Goal: Browse casually

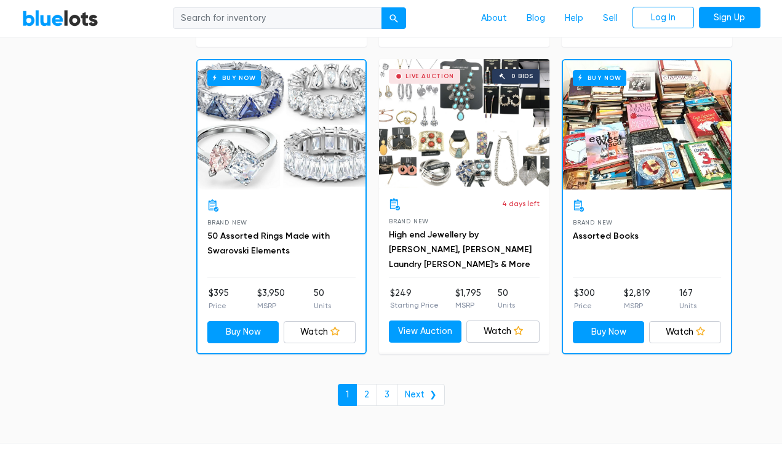
scroll to position [5248, 0]
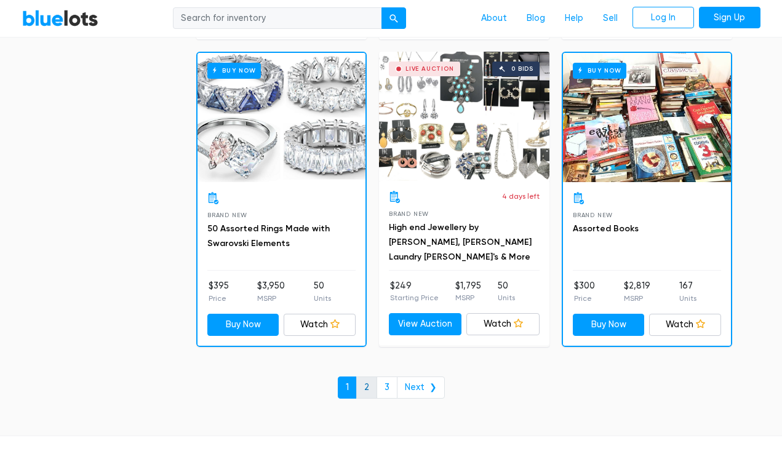
click at [367, 382] on link "2" at bounding box center [366, 387] width 21 height 22
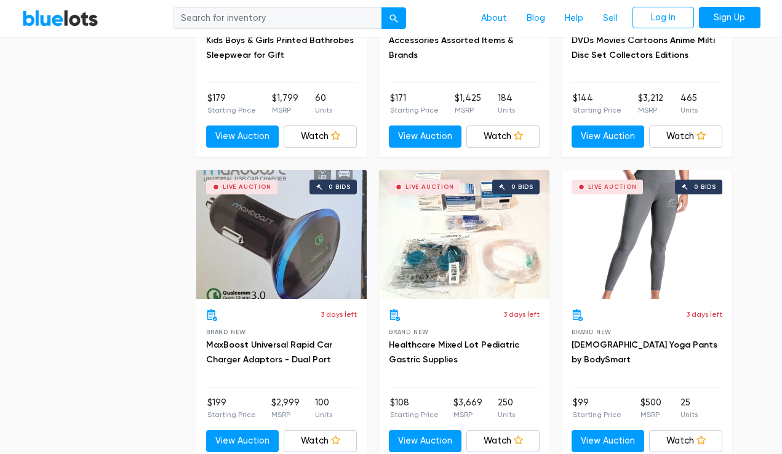
scroll to position [3928, 0]
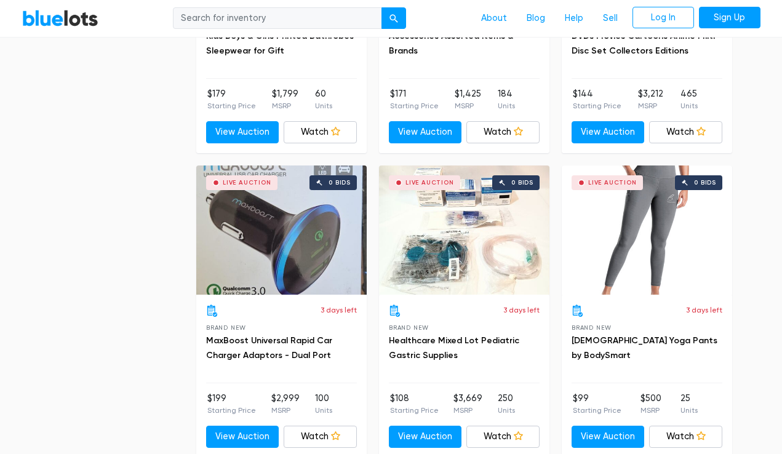
click at [460, 218] on div "Live Auction 0 bids" at bounding box center [464, 229] width 170 height 129
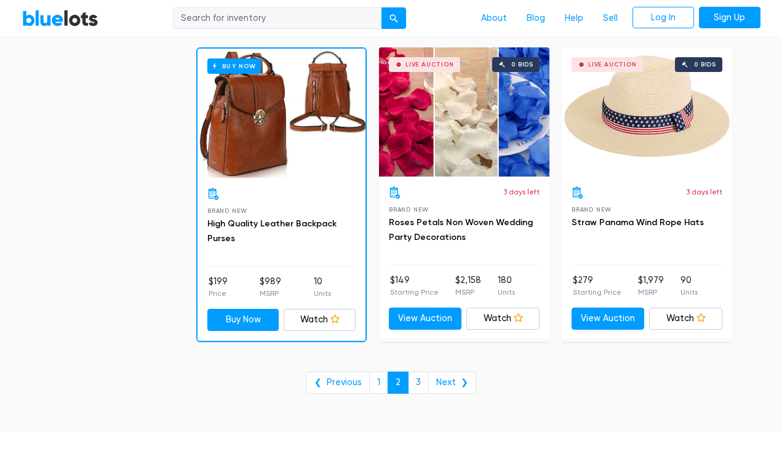
scroll to position [4978, 0]
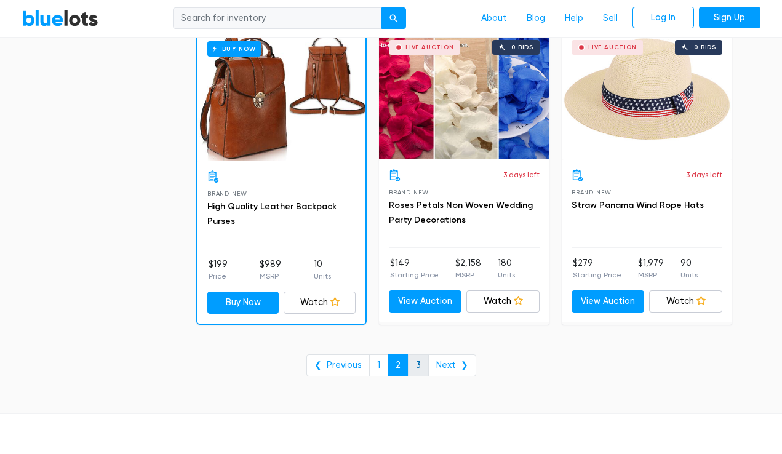
click at [416, 363] on link "3" at bounding box center [418, 365] width 21 height 22
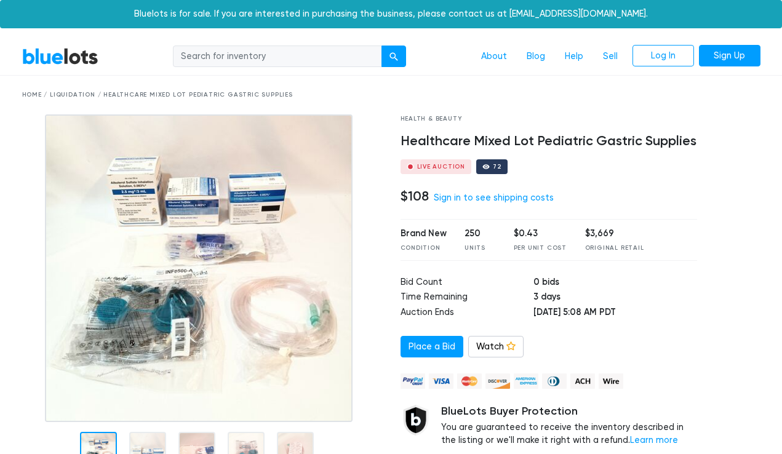
click at [270, 285] on img at bounding box center [198, 267] width 307 height 307
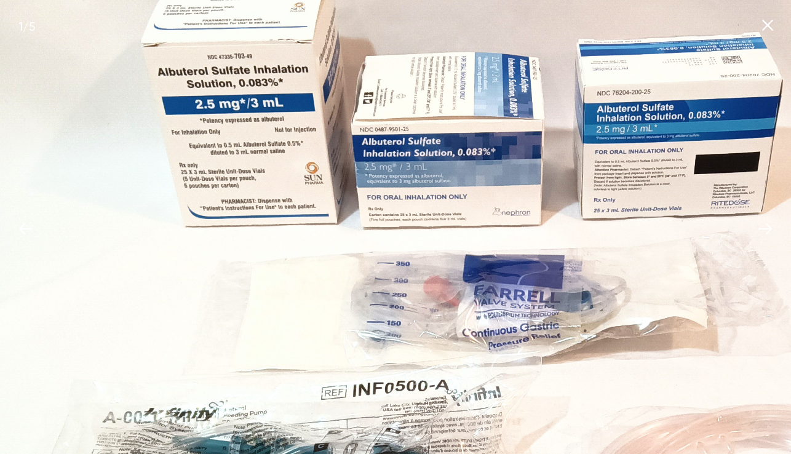
click at [565, 272] on img at bounding box center [470, 376] width 1087 height 1087
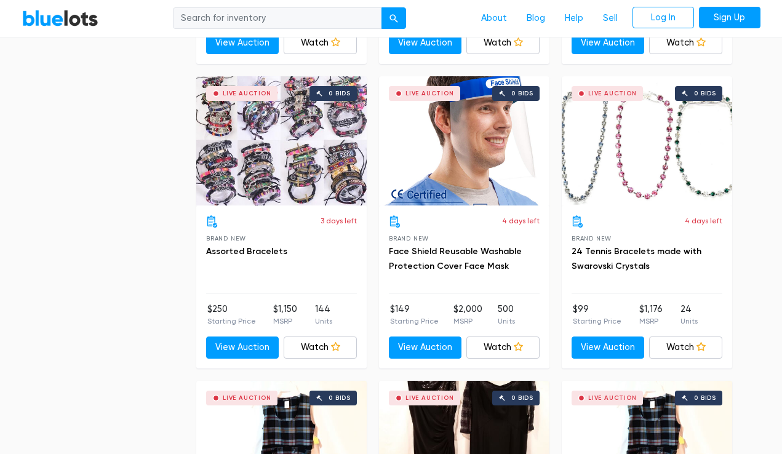
scroll to position [1579, 0]
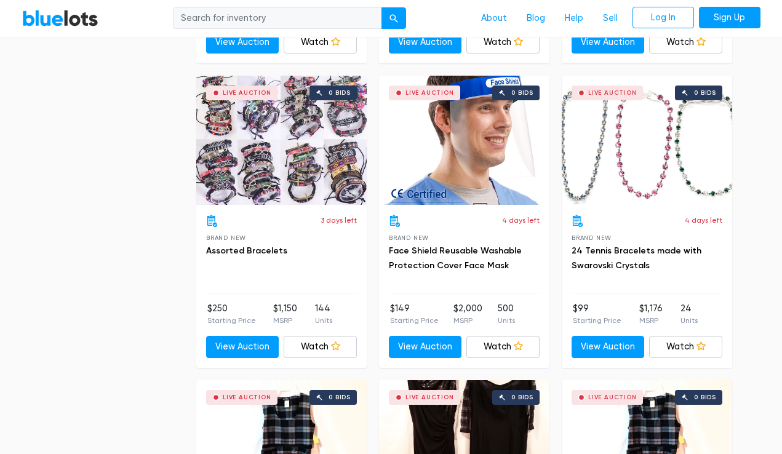
click at [765, 261] on div "Filter Filter & Sort SORT BY Most Bids Ending Soonest Newly Listed Lowest Price…" at bounding box center [391, 348] width 756 height 3702
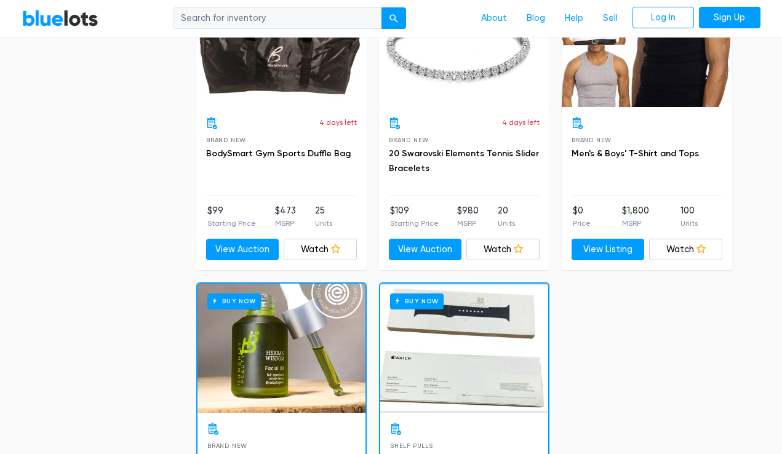
scroll to position [3199, 0]
